Goal: Task Accomplishment & Management: Use online tool/utility

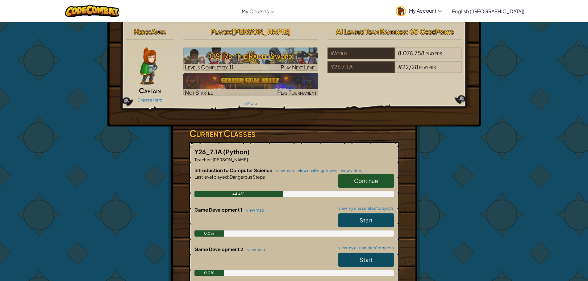
click at [353, 174] on link "Continue" at bounding box center [366, 181] width 56 height 14
click at [367, 181] on span "Continue" at bounding box center [366, 180] width 24 height 7
click at [368, 184] on span "Continue" at bounding box center [366, 180] width 24 height 7
click at [365, 179] on span "Continue" at bounding box center [366, 180] width 24 height 7
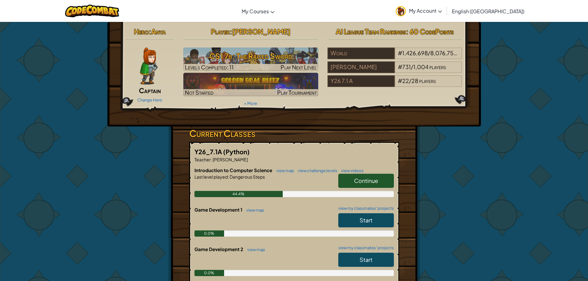
click at [367, 185] on link "Continue" at bounding box center [366, 181] width 56 height 14
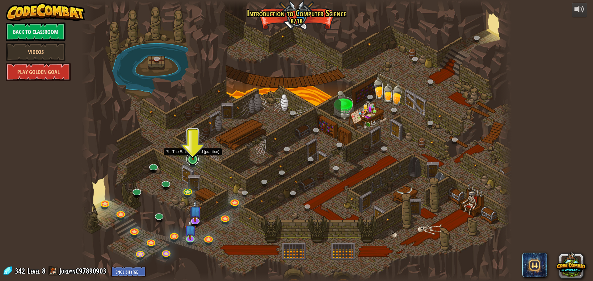
click at [189, 161] on link at bounding box center [192, 159] width 12 height 12
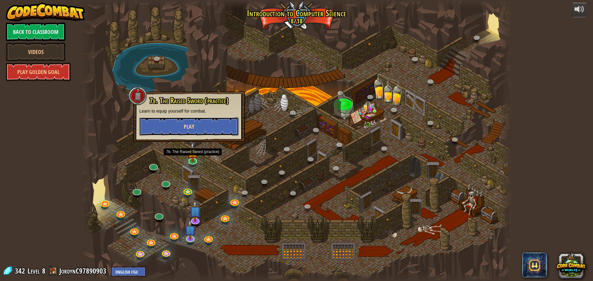
click at [215, 133] on button "Play" at bounding box center [188, 126] width 99 height 19
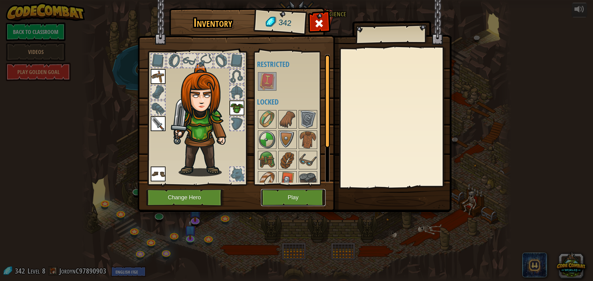
click at [297, 201] on button "Play" at bounding box center [293, 197] width 65 height 17
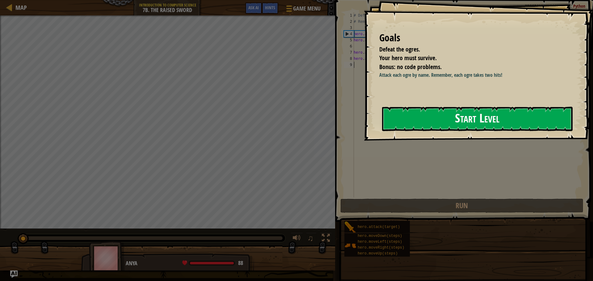
click at [398, 112] on button "Start Level" at bounding box center [477, 119] width 190 height 24
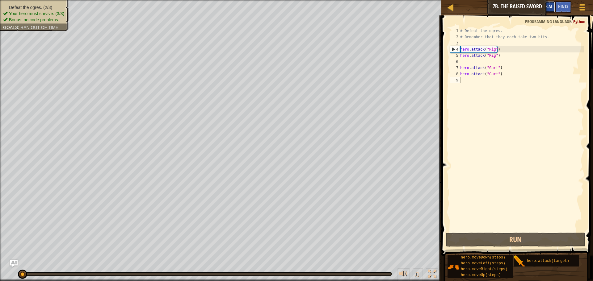
click at [551, 9] on span "Ask AI" at bounding box center [546, 6] width 10 height 6
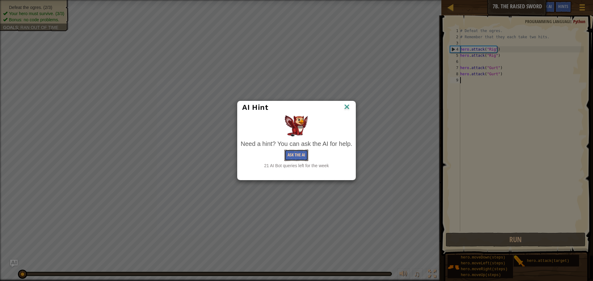
click at [304, 155] on button "Ask the AI" at bounding box center [296, 155] width 24 height 11
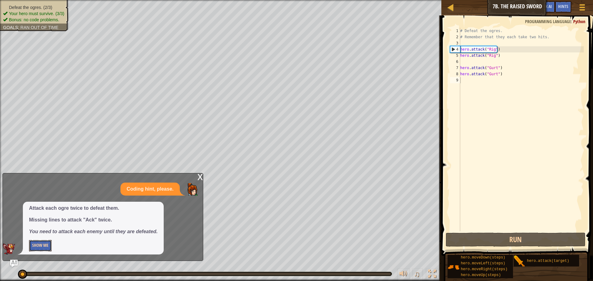
click at [36, 241] on button "Show Me" at bounding box center [40, 245] width 23 height 11
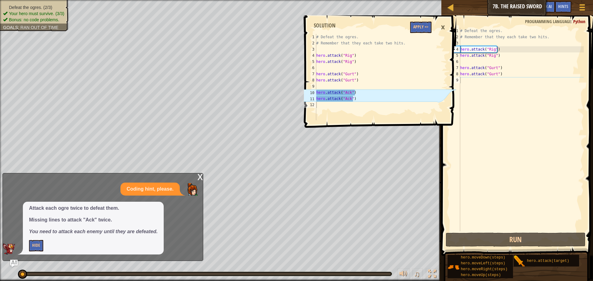
click at [422, 21] on span at bounding box center [380, 63] width 156 height 131
click at [419, 23] on button "Apply =>" at bounding box center [420, 27] width 21 height 11
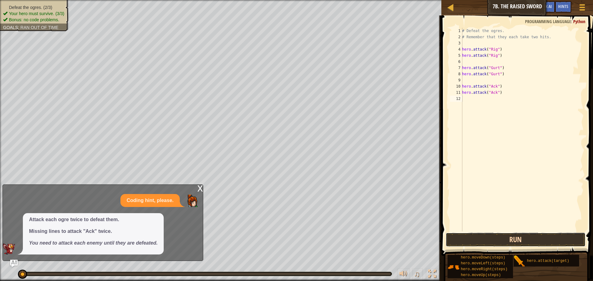
click at [509, 239] on button "Run" at bounding box center [515, 240] width 140 height 14
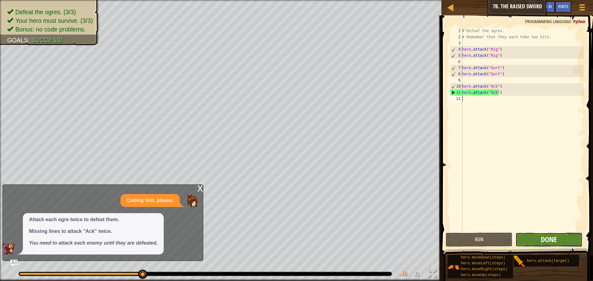
click at [550, 238] on span "Done" at bounding box center [548, 240] width 16 height 10
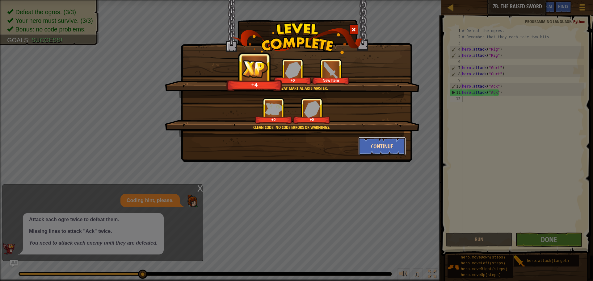
click at [383, 143] on button "Continue" at bounding box center [382, 146] width 48 height 19
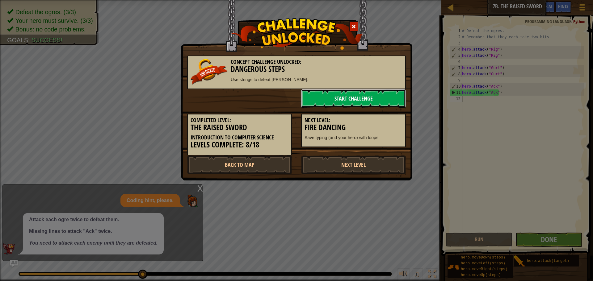
click at [344, 97] on link "Start Challenge" at bounding box center [353, 98] width 105 height 19
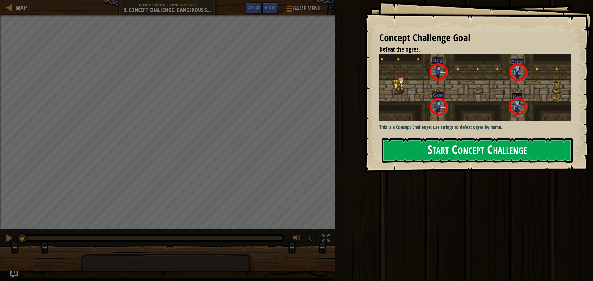
click at [506, 156] on button "Start Concept Challenge" at bounding box center [477, 150] width 190 height 24
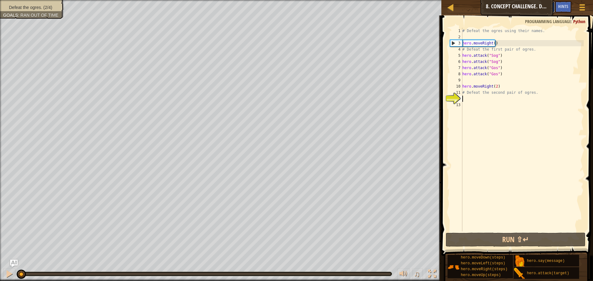
click at [553, 5] on button "Ask AI" at bounding box center [546, 6] width 17 height 11
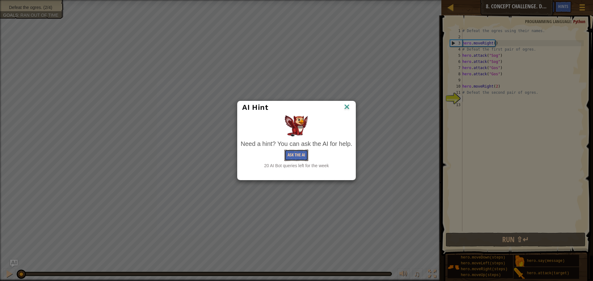
click at [298, 155] on button "Ask the AI" at bounding box center [296, 155] width 24 height 11
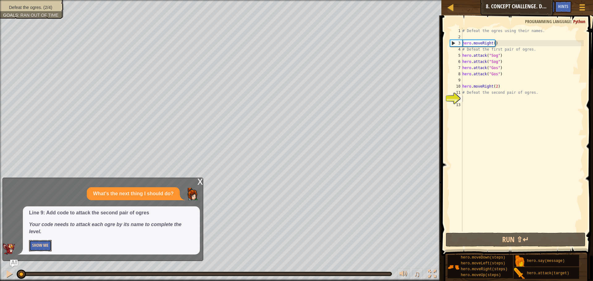
click at [33, 241] on button "Show Me" at bounding box center [40, 245] width 23 height 11
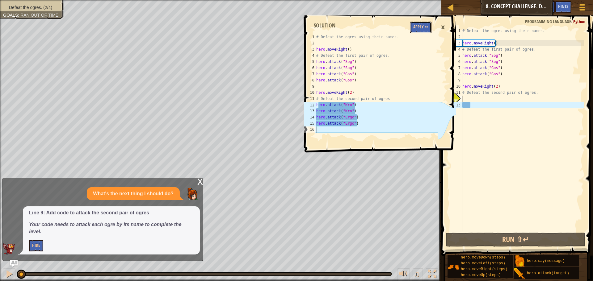
click at [415, 31] on button "Apply =>" at bounding box center [420, 27] width 21 height 11
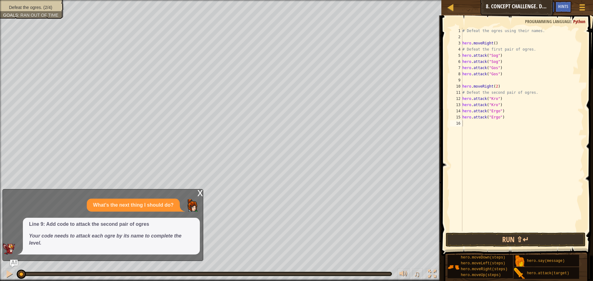
click at [498, 232] on span at bounding box center [517, 127] width 156 height 259
click at [497, 234] on button "Run ⇧↵" at bounding box center [515, 240] width 140 height 14
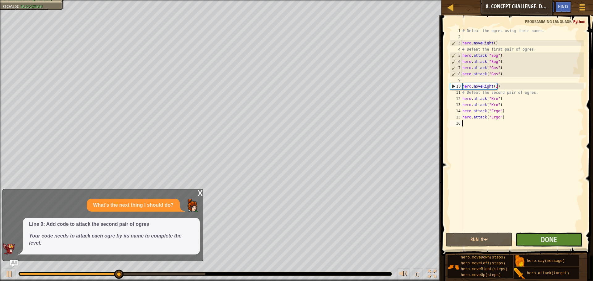
click at [562, 244] on button "Done" at bounding box center [548, 240] width 67 height 14
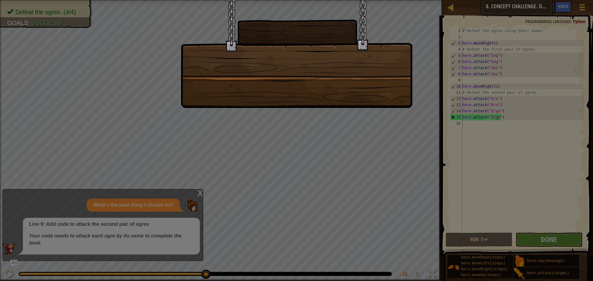
click at [556, 234] on div at bounding box center [296, 140] width 593 height 281
drag, startPoint x: 528, startPoint y: 102, endPoint x: 353, endPoint y: 129, distance: 178.1
drag, startPoint x: 353, startPoint y: 129, endPoint x: 313, endPoint y: 102, distance: 48.3
drag, startPoint x: 313, startPoint y: 102, endPoint x: 324, endPoint y: 95, distance: 13.0
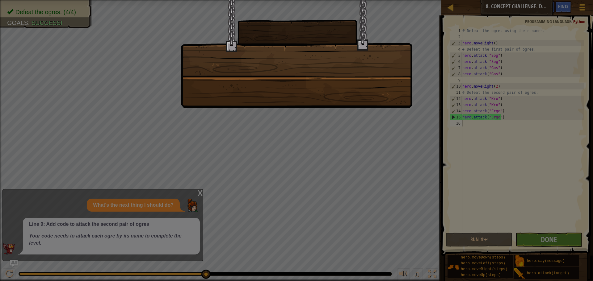
click at [327, 94] on div at bounding box center [297, 54] width 232 height 108
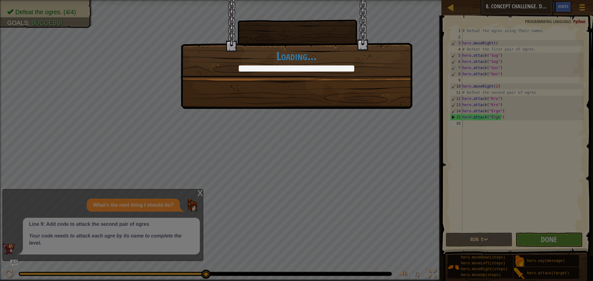
click at [324, 96] on div "Ogres are not masters of camouflage. +0 +0 Continue Loading..." at bounding box center [297, 54] width 232 height 109
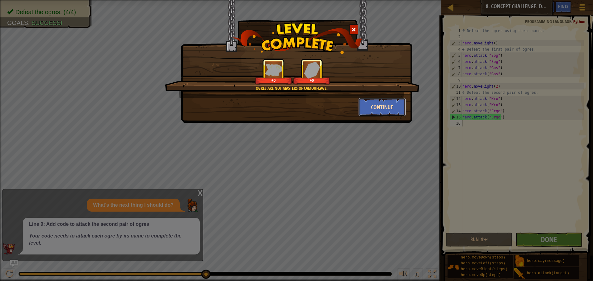
click at [386, 106] on button "Continue" at bounding box center [382, 107] width 48 height 19
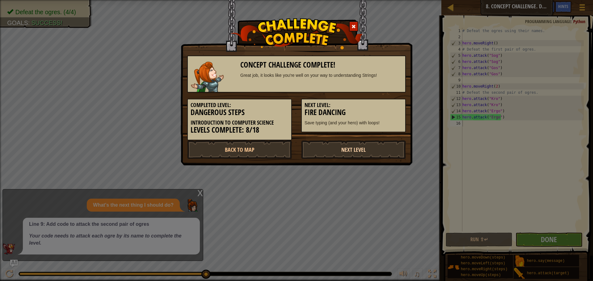
click at [378, 152] on link "Next Level" at bounding box center [353, 149] width 105 height 19
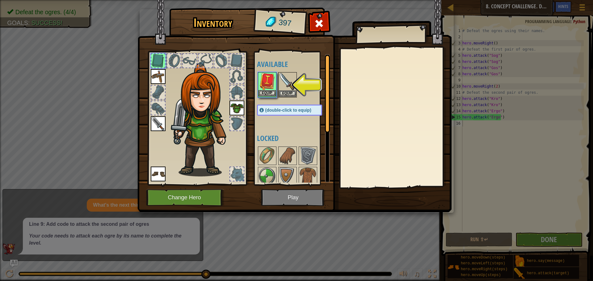
click at [272, 89] on img at bounding box center [266, 81] width 17 height 17
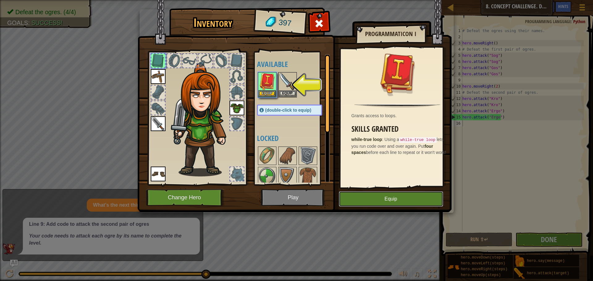
click at [416, 197] on button "Equip" at bounding box center [391, 198] width 104 height 15
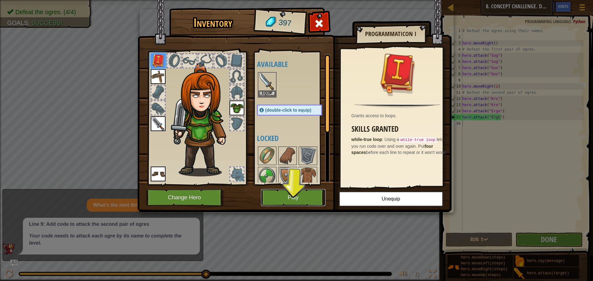
click at [312, 202] on button "Play" at bounding box center [293, 197] width 65 height 17
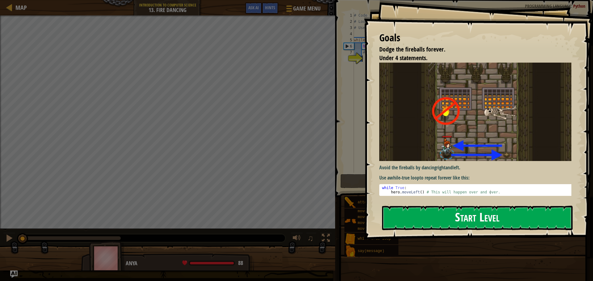
click at [455, 210] on button "Start Level" at bounding box center [477, 218] width 190 height 24
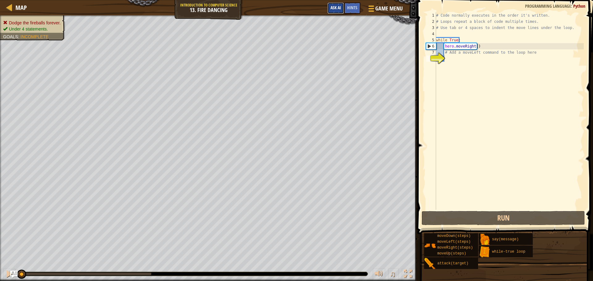
click at [338, 8] on span "Ask AI" at bounding box center [335, 8] width 10 height 6
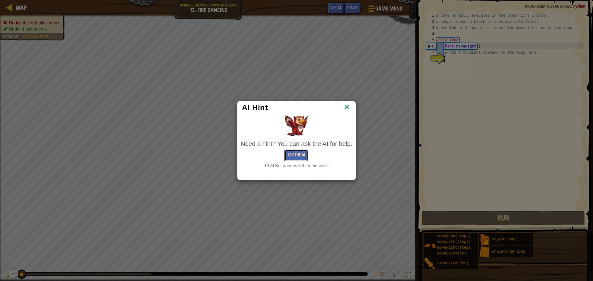
click at [298, 151] on button "Ask the AI" at bounding box center [296, 155] width 24 height 11
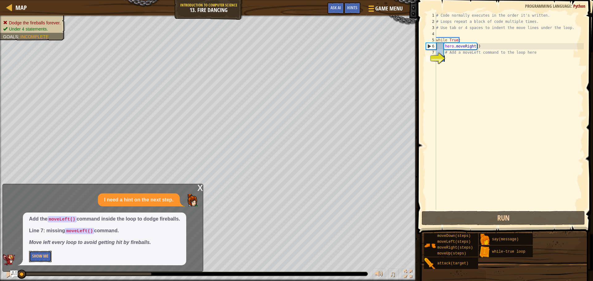
click at [47, 252] on button "Show Me" at bounding box center [40, 256] width 23 height 11
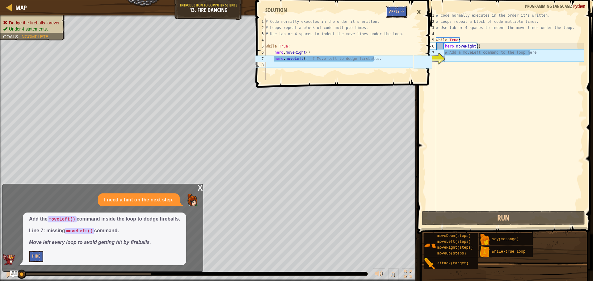
click at [397, 15] on button "Apply =>" at bounding box center [396, 11] width 21 height 11
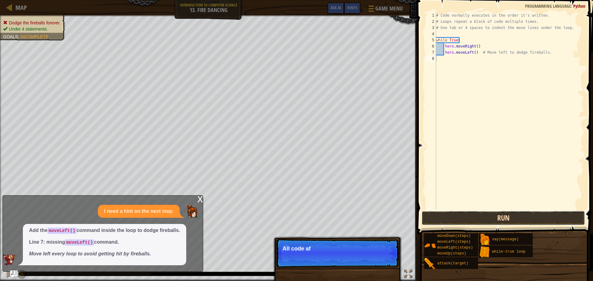
click at [488, 219] on button "Run" at bounding box center [502, 218] width 163 height 14
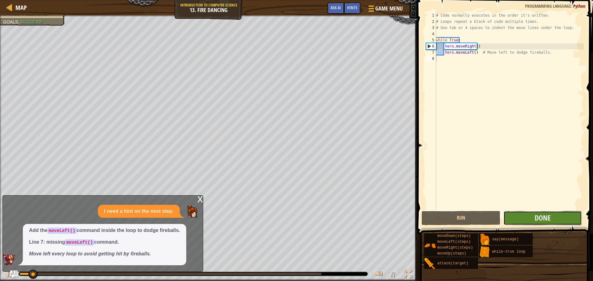
click at [530, 212] on button "Done" at bounding box center [542, 218] width 78 height 14
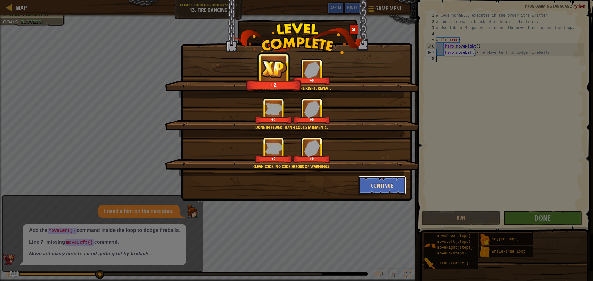
click at [374, 185] on button "Continue" at bounding box center [382, 185] width 48 height 19
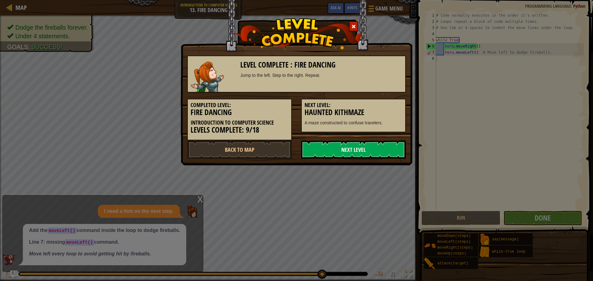
click at [340, 152] on link "Next Level" at bounding box center [353, 149] width 105 height 19
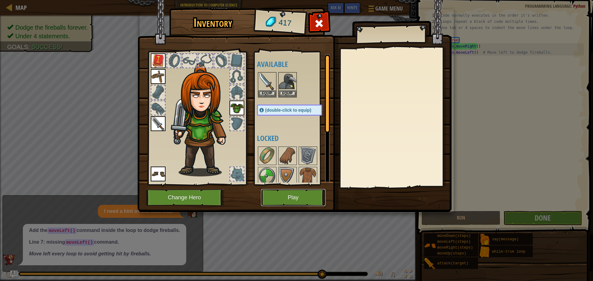
click at [286, 193] on button "Play" at bounding box center [293, 197] width 65 height 17
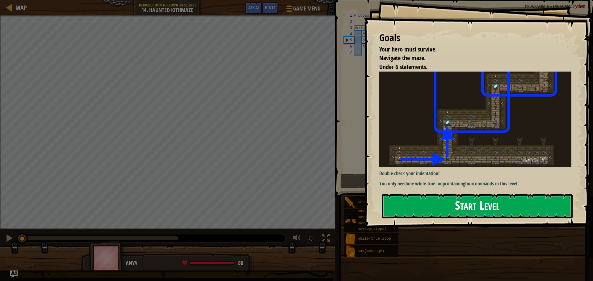
click at [486, 212] on button "Start Level" at bounding box center [477, 206] width 190 height 24
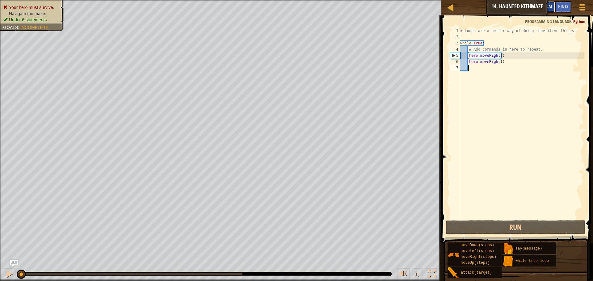
click at [551, 5] on span "Ask AI" at bounding box center [546, 6] width 10 height 6
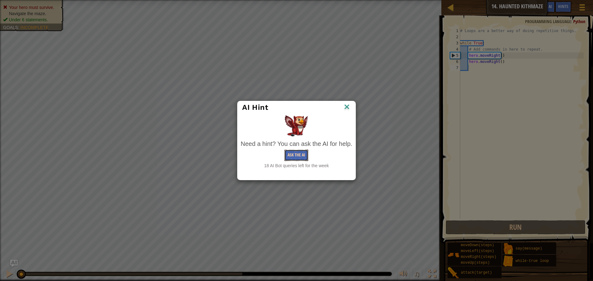
click at [297, 157] on button "Ask the AI" at bounding box center [296, 155] width 24 height 11
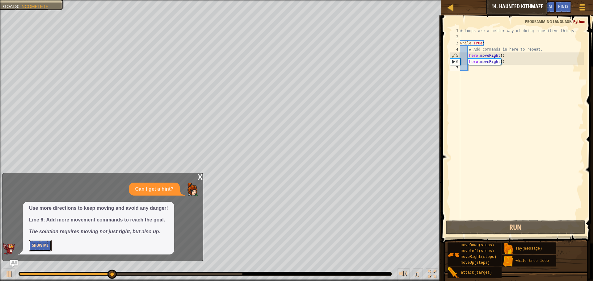
click at [41, 245] on button "Show Me" at bounding box center [40, 245] width 23 height 11
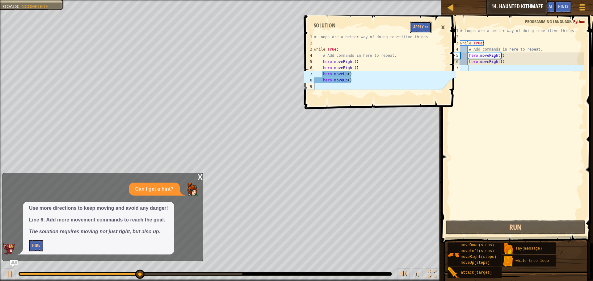
click at [422, 28] on button "Apply =>" at bounding box center [420, 27] width 21 height 11
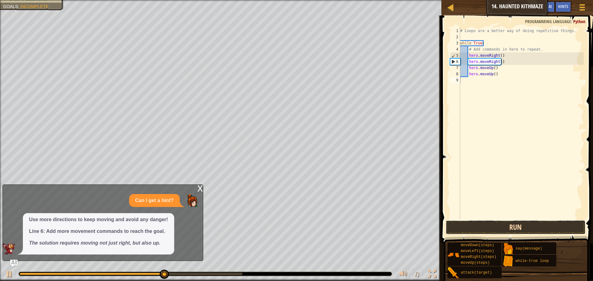
click at [508, 229] on button "Run" at bounding box center [515, 227] width 140 height 14
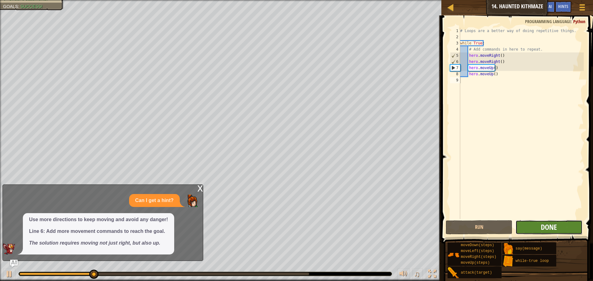
click at [544, 228] on span "Done" at bounding box center [548, 227] width 16 height 10
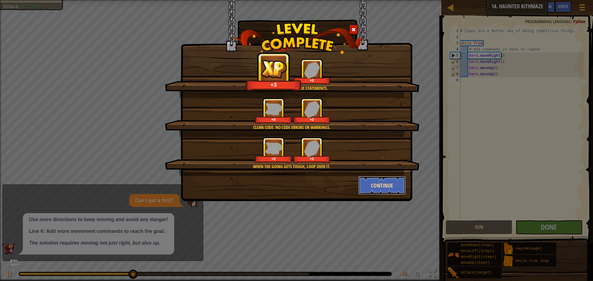
click at [392, 188] on button "Continue" at bounding box center [382, 185] width 48 height 19
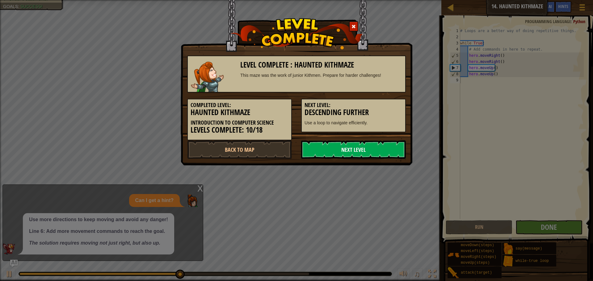
click at [352, 146] on link "Next Level" at bounding box center [353, 149] width 105 height 19
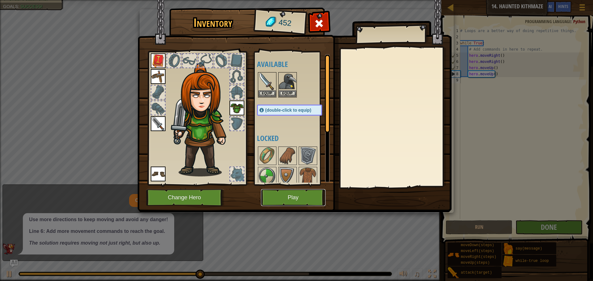
click at [285, 200] on button "Play" at bounding box center [293, 197] width 65 height 17
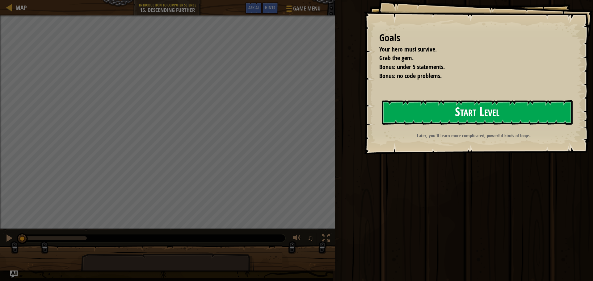
drag, startPoint x: 456, startPoint y: 99, endPoint x: 450, endPoint y: 102, distance: 6.8
click at [452, 100] on div "Goals Your hero must survive. Grab the gem. Bonus: under 5 statements. Bonus: n…" at bounding box center [478, 77] width 229 height 154
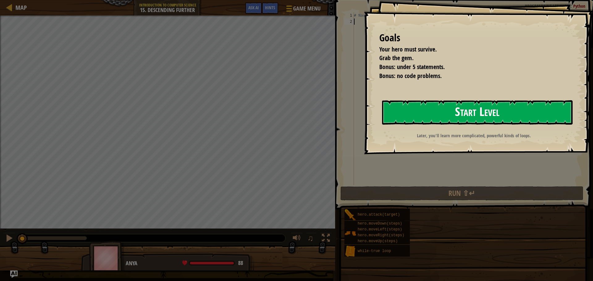
click at [441, 106] on button "Start Level" at bounding box center [477, 112] width 190 height 24
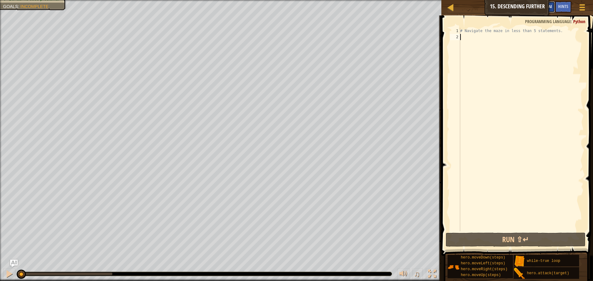
click at [546, 8] on span "Ask AI" at bounding box center [546, 6] width 10 height 6
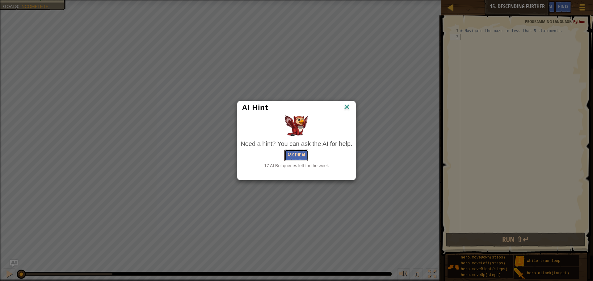
click at [299, 151] on button "Ask the AI" at bounding box center [296, 155] width 24 height 11
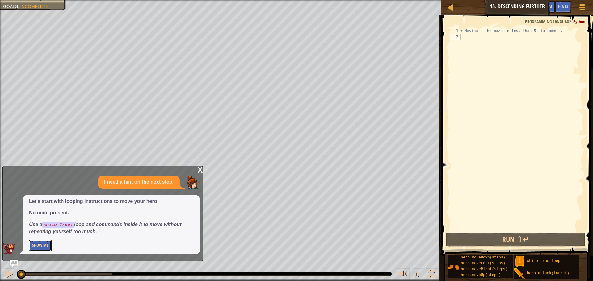
click at [37, 243] on button "Show Me" at bounding box center [40, 245] width 23 height 11
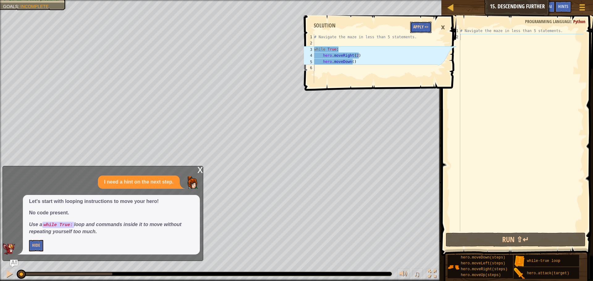
click at [414, 29] on button "Apply =>" at bounding box center [420, 27] width 21 height 11
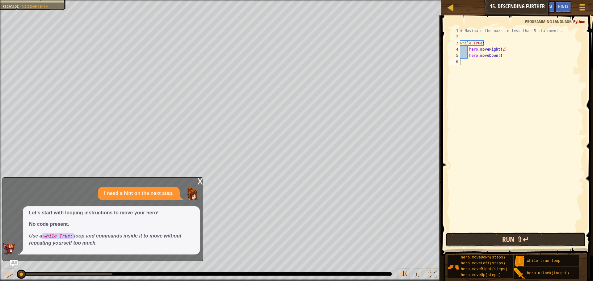
click at [513, 240] on button "Run ⇧↵" at bounding box center [515, 240] width 140 height 14
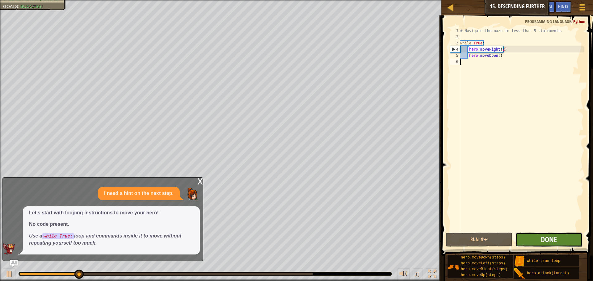
click at [544, 243] on span "Done" at bounding box center [548, 240] width 16 height 10
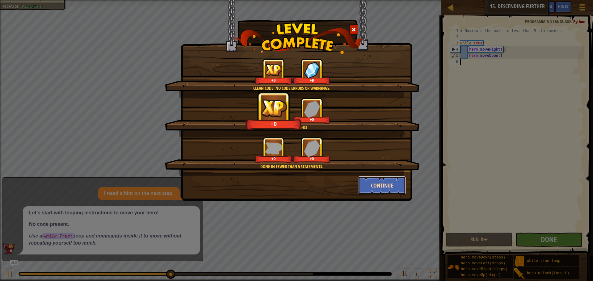
click at [378, 186] on button "Continue" at bounding box center [382, 185] width 48 height 19
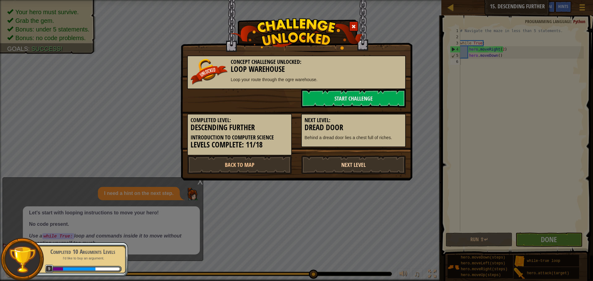
click at [372, 163] on link "Next Level" at bounding box center [353, 165] width 105 height 19
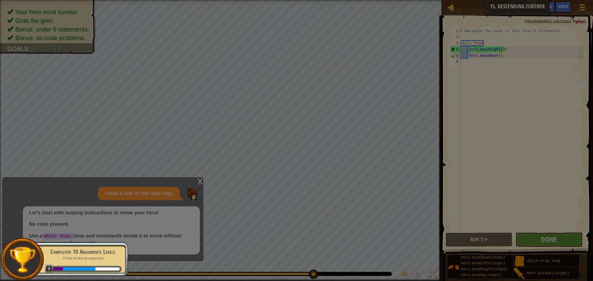
click at [372, 1] on body "Map Introduction to Computer Science 15. Descending Further Game Menu Done Hint…" at bounding box center [296, 0] width 593 height 1
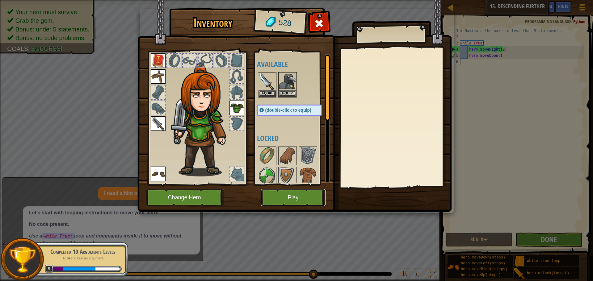
click at [286, 198] on button "Play" at bounding box center [293, 197] width 65 height 17
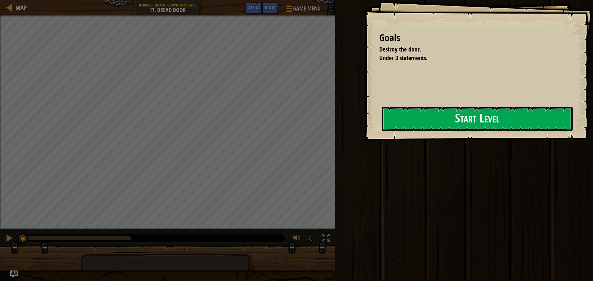
click at [334, 133] on div "Goals Destroy the door. Under 3 statements. Start Level Error loading from serv…" at bounding box center [296, 140] width 593 height 281
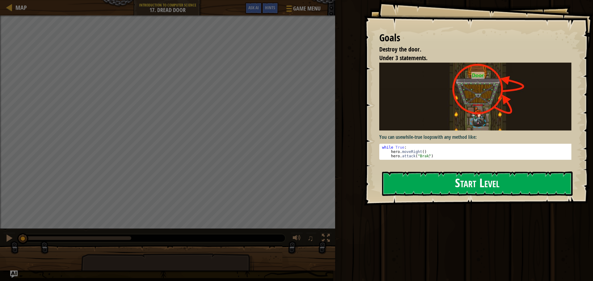
click at [455, 184] on button "Start Level" at bounding box center [477, 184] width 190 height 24
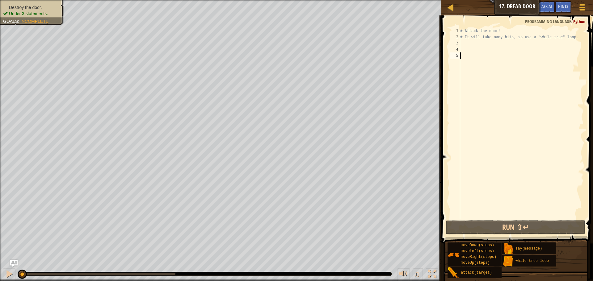
type textarea "h"
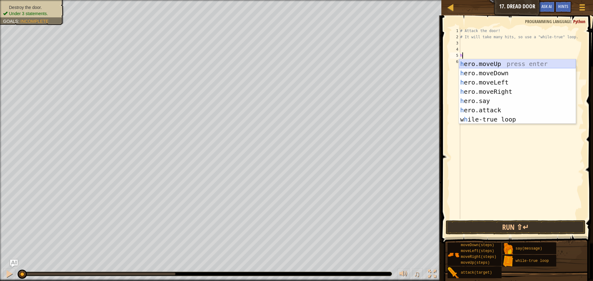
click at [496, 61] on div "h ero.moveUp press enter h ero.moveDown press enter h ero.moveLeft press enter …" at bounding box center [517, 100] width 117 height 83
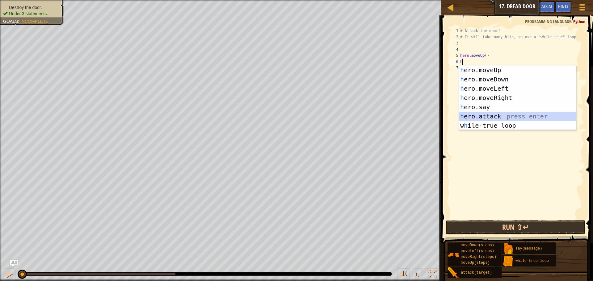
drag, startPoint x: 499, startPoint y: 116, endPoint x: 491, endPoint y: 106, distance: 13.0
click at [497, 116] on div "h ero.moveUp press enter h ero.moveDown press enter h ero.moveLeft press enter …" at bounding box center [517, 106] width 117 height 83
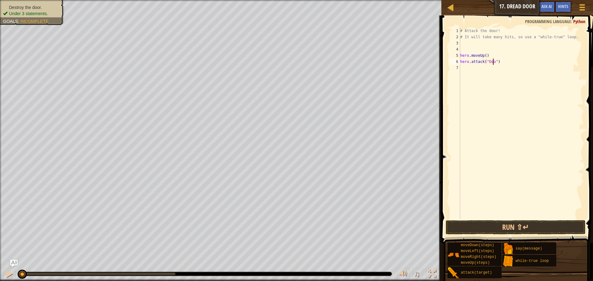
scroll to position [3, 3]
type textarea "hero.attack("Door")"
click at [509, 223] on button "Run ⇧↵" at bounding box center [515, 227] width 140 height 14
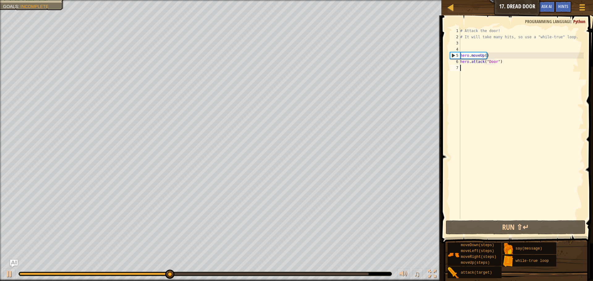
click at [461, 68] on div "# Attack the door! # It will take many hits, so use a "while-true" loop. hero .…" at bounding box center [521, 130] width 125 height 204
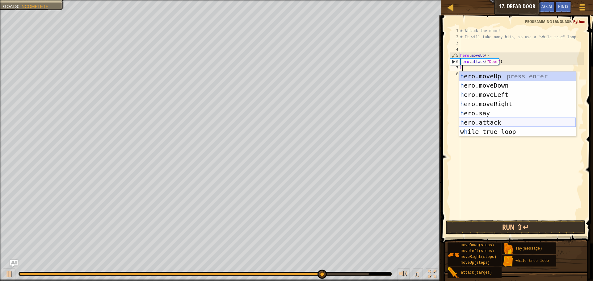
click at [494, 123] on div "h ero.moveUp press enter h ero.moveDown press enter h ero.moveLeft press enter …" at bounding box center [517, 113] width 117 height 83
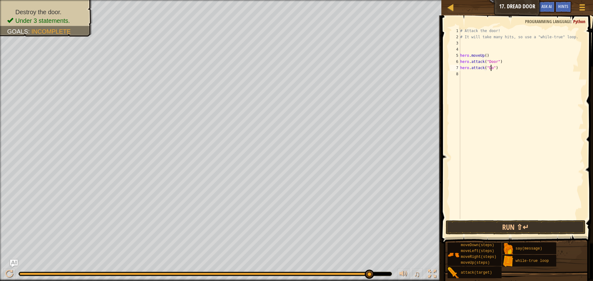
scroll to position [3, 3]
type textarea "hero.attack("Door")"
click at [490, 231] on button "Run ⇧↵" at bounding box center [515, 227] width 140 height 14
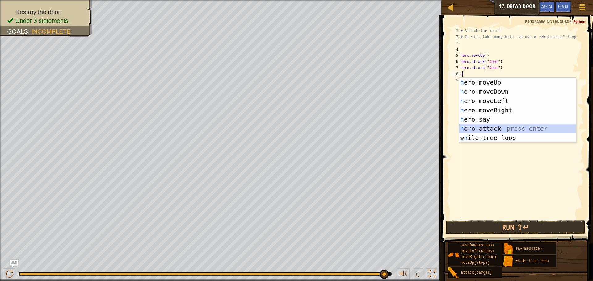
click at [493, 124] on div "h ero.moveUp press enter h ero.moveDown press enter h ero.moveLeft press enter …" at bounding box center [517, 119] width 117 height 83
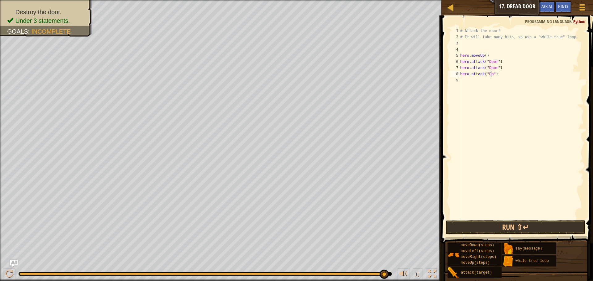
scroll to position [3, 3]
type textarea "hero.attack("Door")"
click at [514, 229] on button "Run ⇧↵" at bounding box center [515, 227] width 140 height 14
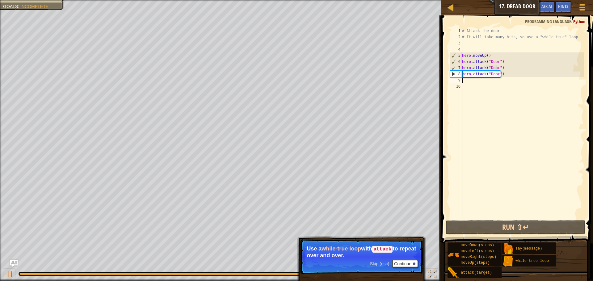
type textarea "w"
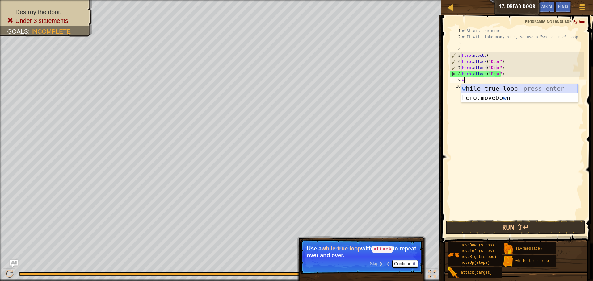
click at [508, 88] on div "w [PERSON_NAME]-true loop press enter hero.moveDo w n press enter" at bounding box center [519, 102] width 117 height 37
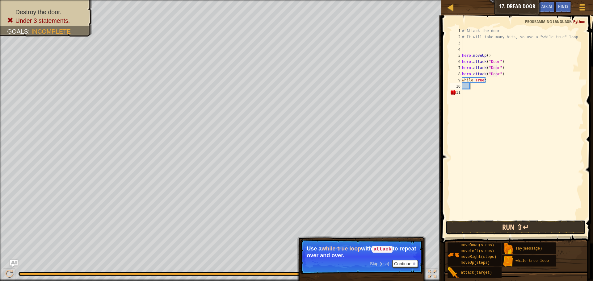
click at [484, 229] on button "Run ⇧↵" at bounding box center [515, 227] width 140 height 14
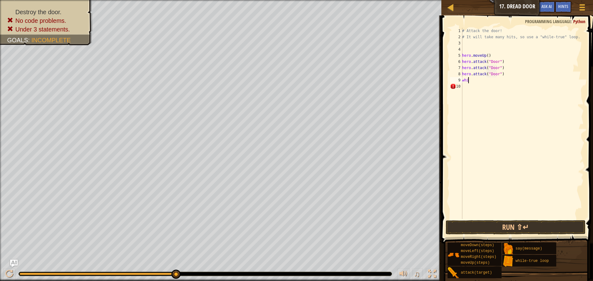
type textarea "w"
drag, startPoint x: 549, startPoint y: 4, endPoint x: 558, endPoint y: 10, distance: 11.1
click at [549, 4] on button "Ask AI" at bounding box center [546, 6] width 17 height 11
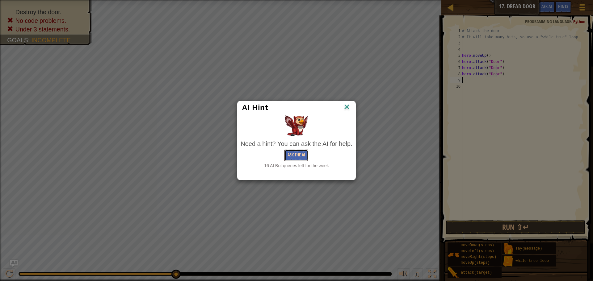
click at [299, 155] on button "Ask the AI" at bounding box center [296, 155] width 24 height 11
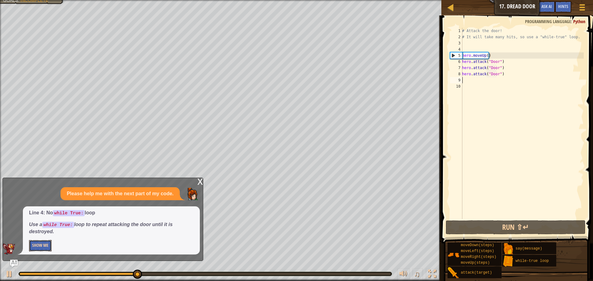
click at [46, 245] on button "Show Me" at bounding box center [40, 245] width 23 height 11
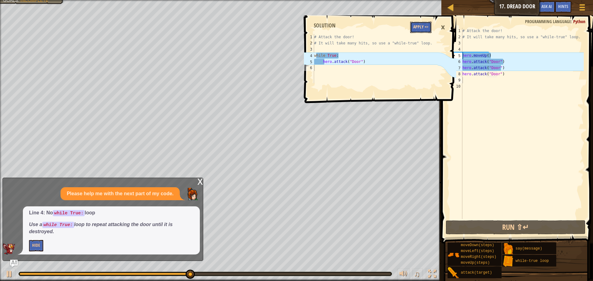
click at [415, 30] on button "Apply =>" at bounding box center [420, 27] width 21 height 11
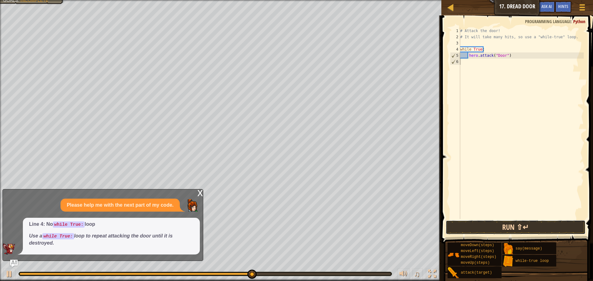
click at [511, 230] on button "Run ⇧↵" at bounding box center [515, 227] width 140 height 14
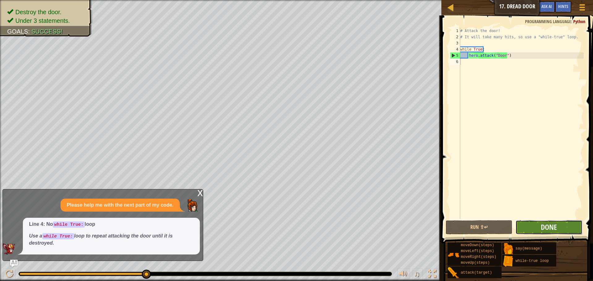
click at [558, 230] on button "Done" at bounding box center [548, 227] width 67 height 14
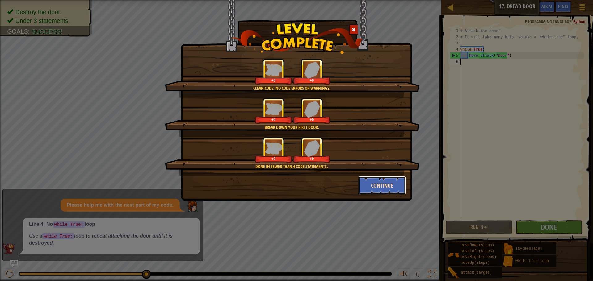
click at [383, 179] on button "Continue" at bounding box center [382, 185] width 48 height 19
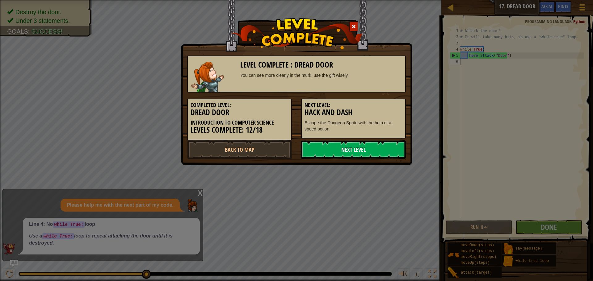
click at [340, 156] on link "Next Level" at bounding box center [353, 149] width 105 height 19
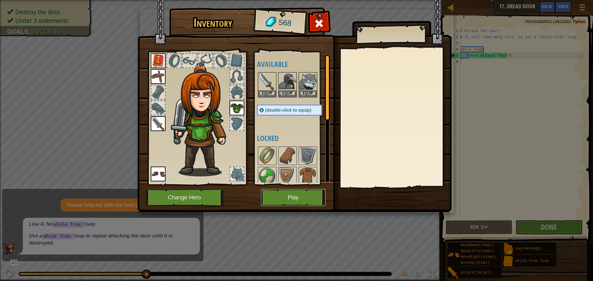
click at [269, 192] on button "Play" at bounding box center [293, 197] width 65 height 17
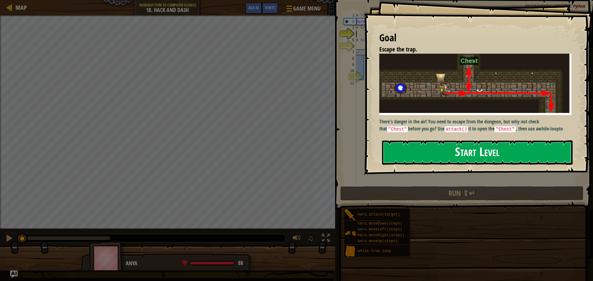
click at [456, 141] on button "Start Level" at bounding box center [477, 152] width 190 height 24
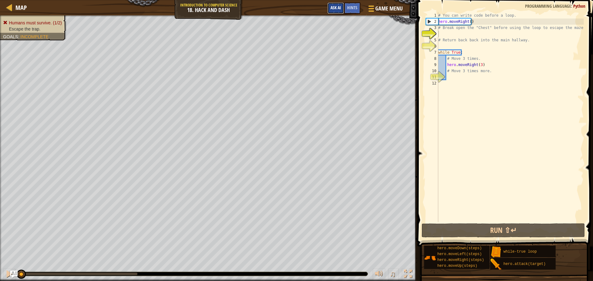
click at [337, 12] on button "Ask AI" at bounding box center [335, 7] width 17 height 11
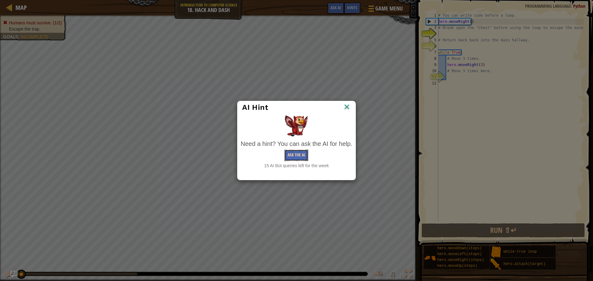
click at [301, 158] on button "Ask the AI" at bounding box center [296, 155] width 24 height 11
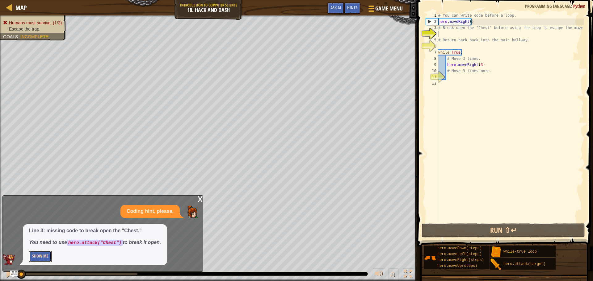
click at [33, 257] on button "Show Me" at bounding box center [40, 256] width 23 height 11
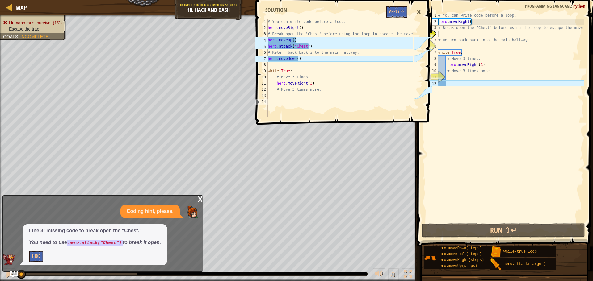
click at [385, 16] on span at bounding box center [344, 53] width 181 height 143
click at [392, 15] on button "Apply =>" at bounding box center [396, 11] width 21 height 11
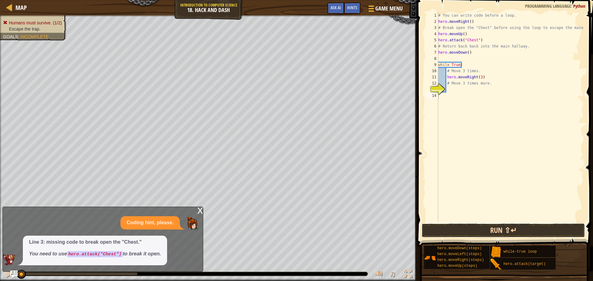
click at [472, 231] on button "Run ⇧↵" at bounding box center [502, 230] width 163 height 14
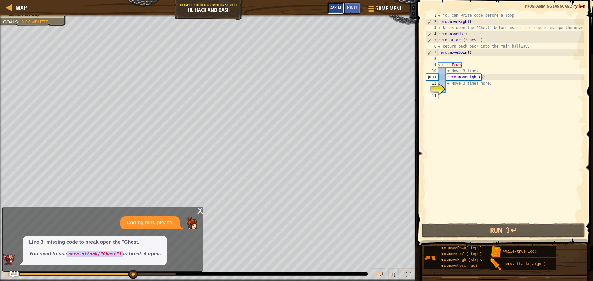
click at [335, 6] on span "Ask AI" at bounding box center [335, 8] width 10 height 6
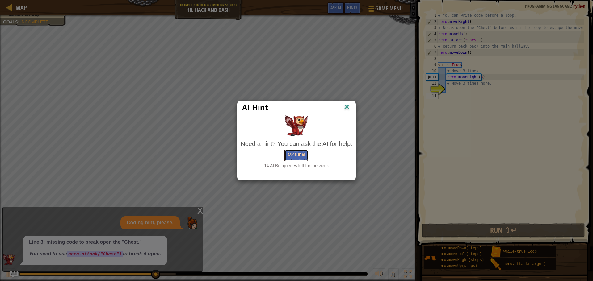
click at [291, 155] on button "Ask the AI" at bounding box center [296, 155] width 24 height 11
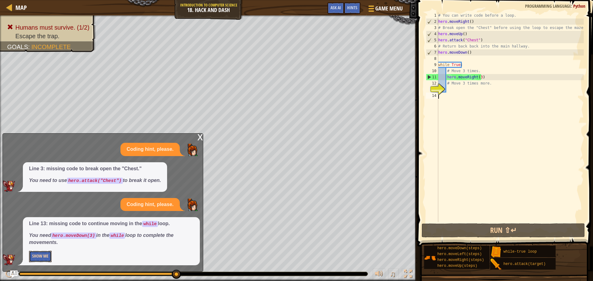
click at [42, 257] on button "Show Me" at bounding box center [40, 256] width 23 height 11
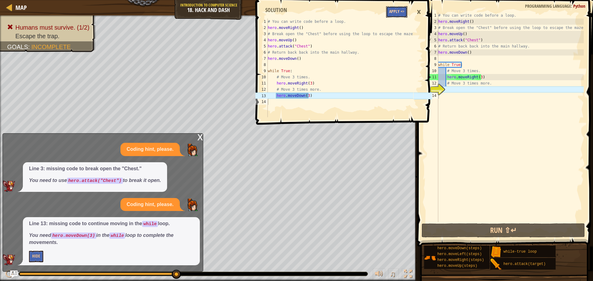
click at [388, 14] on button "Apply =>" at bounding box center [396, 11] width 21 height 11
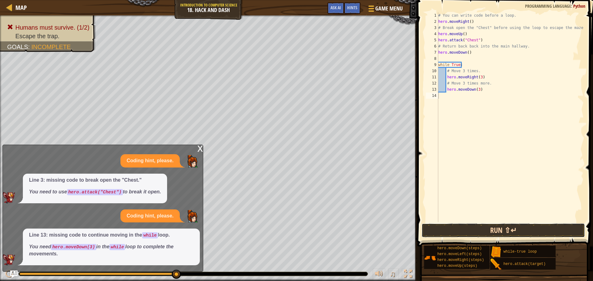
click at [486, 233] on button "Run ⇧↵" at bounding box center [502, 230] width 163 height 14
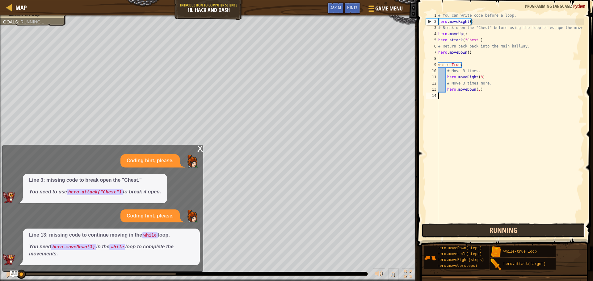
click at [486, 233] on button "Running" at bounding box center [502, 230] width 163 height 14
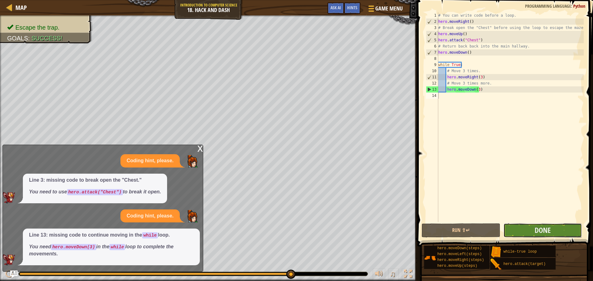
click at [526, 234] on button "Done" at bounding box center [542, 230] width 78 height 14
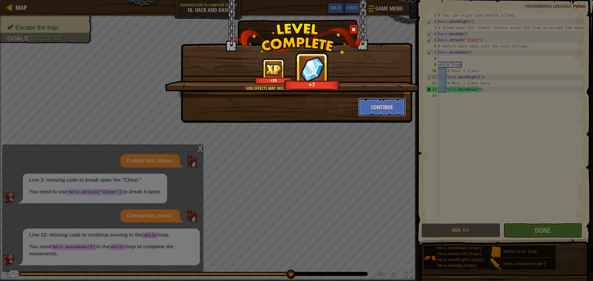
click at [379, 111] on button "Continue" at bounding box center [382, 107] width 48 height 19
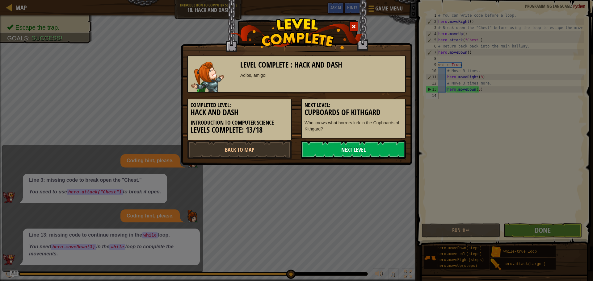
click at [345, 148] on link "Next Level" at bounding box center [353, 149] width 105 height 19
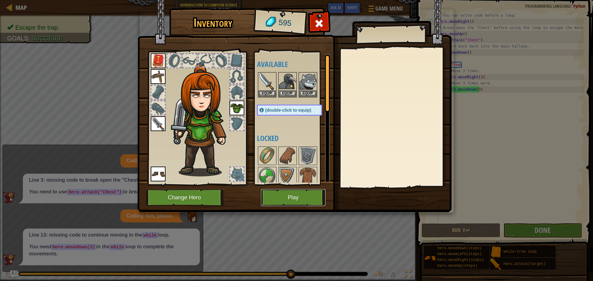
click at [303, 203] on button "Play" at bounding box center [293, 197] width 65 height 17
